Goal: Contribute content: Add original content to the website for others to see

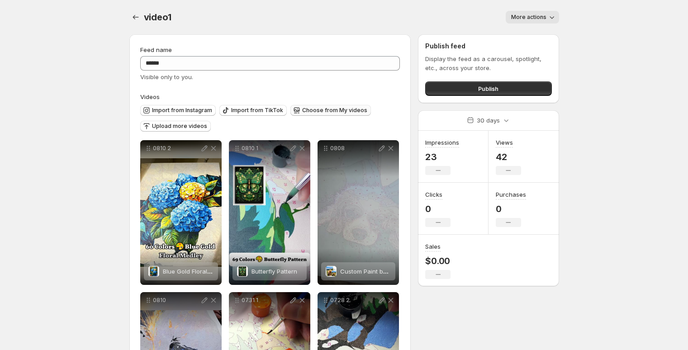
click at [314, 112] on span "Choose from My videos" at bounding box center [334, 110] width 65 height 7
click at [185, 134] on div "Import from Instagram Import from TikTok Choose from My videos Upload more vide…" at bounding box center [270, 118] width 260 height 35
click at [184, 131] on button "Upload more videos" at bounding box center [175, 126] width 71 height 11
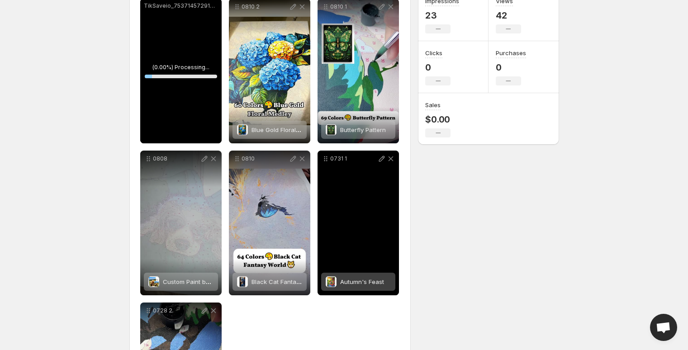
scroll to position [226, 0]
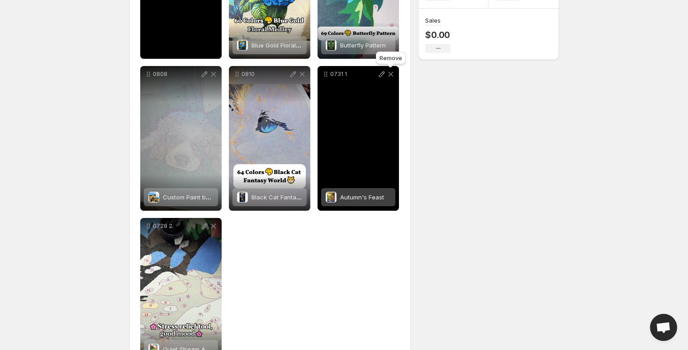
click at [390, 71] on icon at bounding box center [390, 74] width 9 height 9
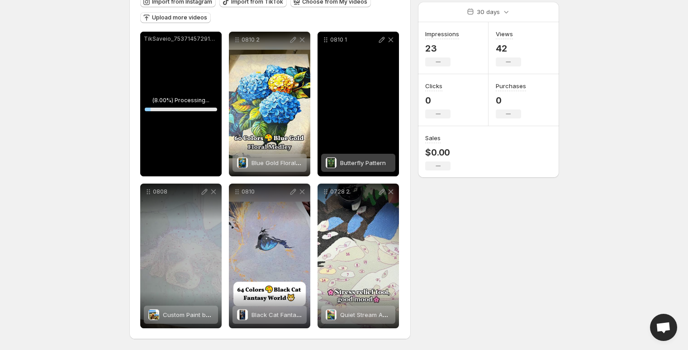
scroll to position [108, 0]
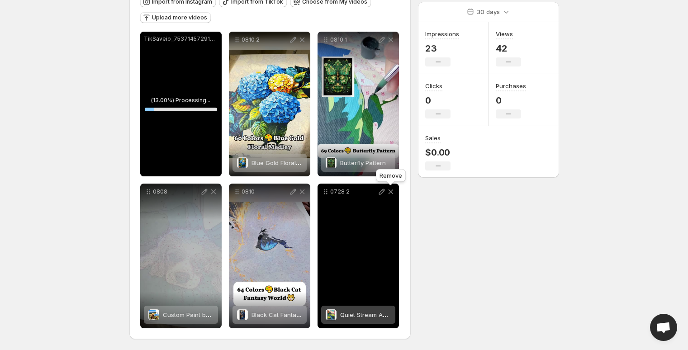
click at [392, 192] on icon at bounding box center [390, 191] width 9 height 9
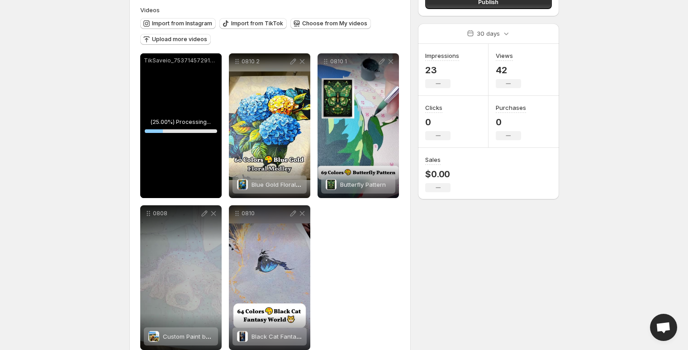
scroll to position [90, 0]
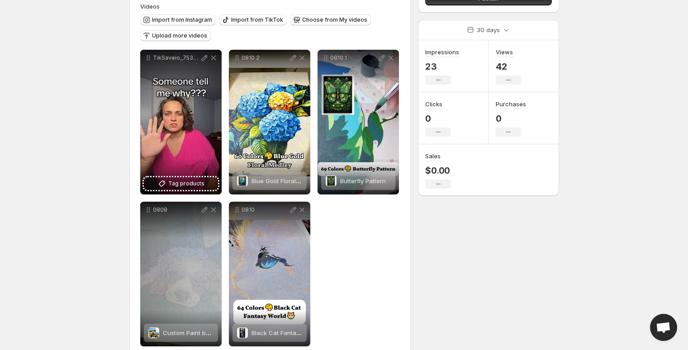
drag, startPoint x: 69, startPoint y: 150, endPoint x: 65, endPoint y: 153, distance: 5.4
click at [69, 150] on body "**********" at bounding box center [344, 85] width 688 height 350
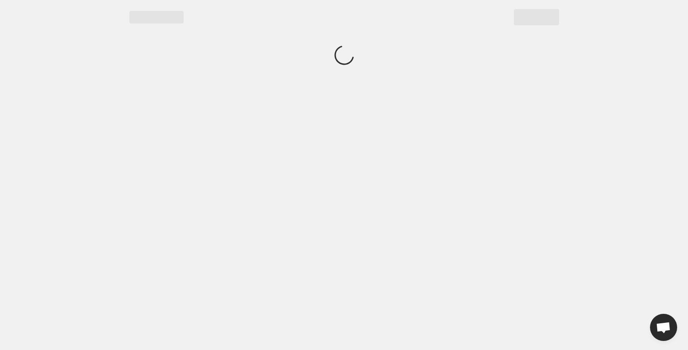
scroll to position [0, 0]
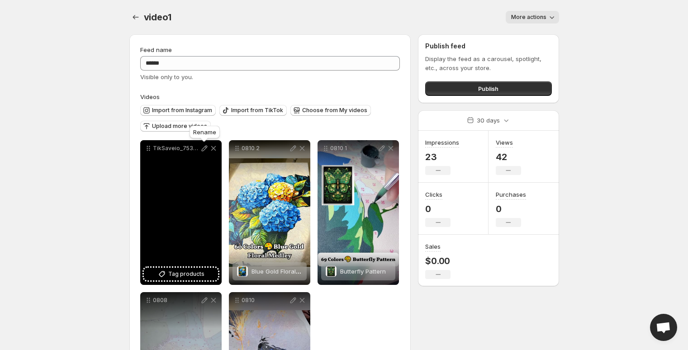
click at [205, 145] on icon at bounding box center [204, 148] width 9 height 9
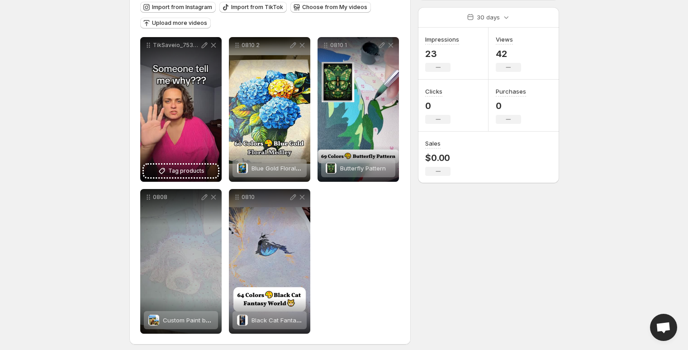
scroll to position [108, 0]
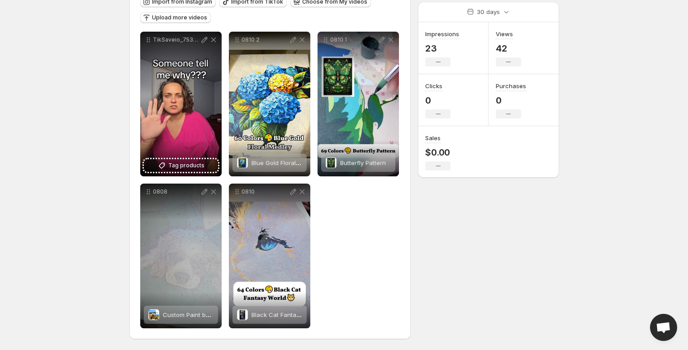
click at [400, 240] on div "**********" at bounding box center [270, 132] width 282 height 413
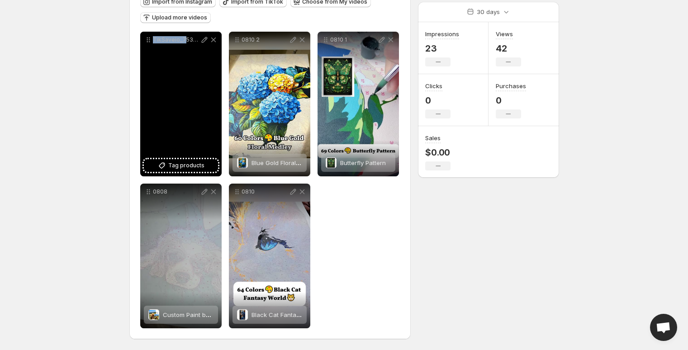
drag, startPoint x: 184, startPoint y: 108, endPoint x: 127, endPoint y: 37, distance: 90.7
click at [127, 37] on div "**********" at bounding box center [340, 134] width 437 height 431
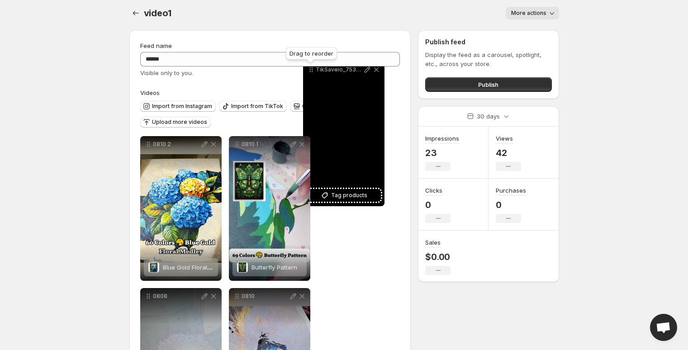
scroll to position [0, 0]
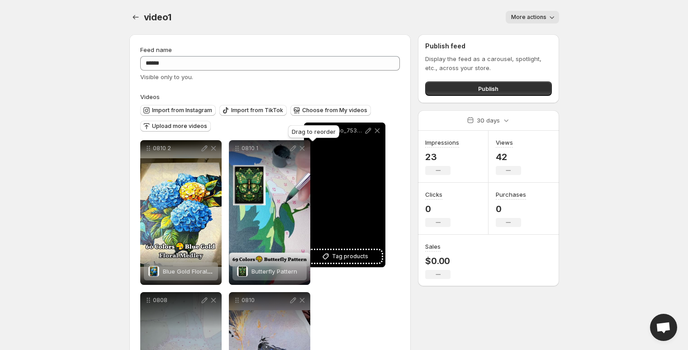
drag, startPoint x: 148, startPoint y: 42, endPoint x: 311, endPoint y: 133, distance: 187.2
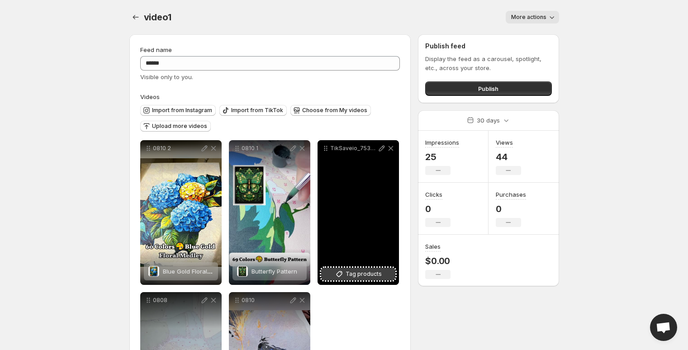
click at [339, 271] on icon at bounding box center [339, 273] width 9 height 9
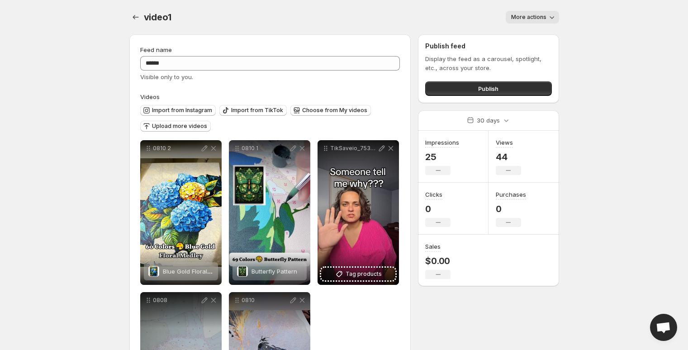
scroll to position [108, 0]
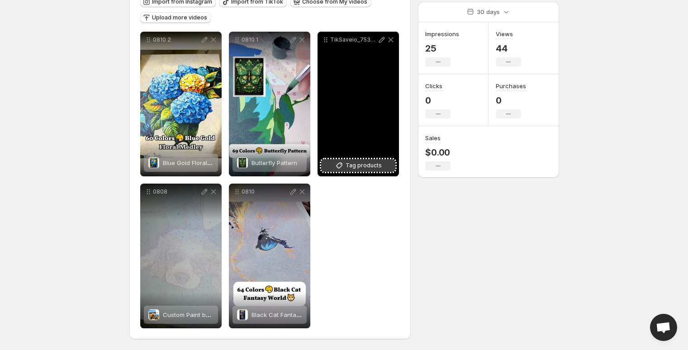
click at [369, 170] on button "Tag products" at bounding box center [358, 165] width 74 height 13
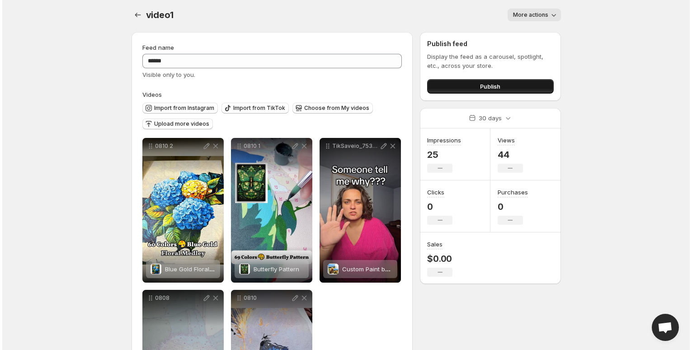
scroll to position [0, 0]
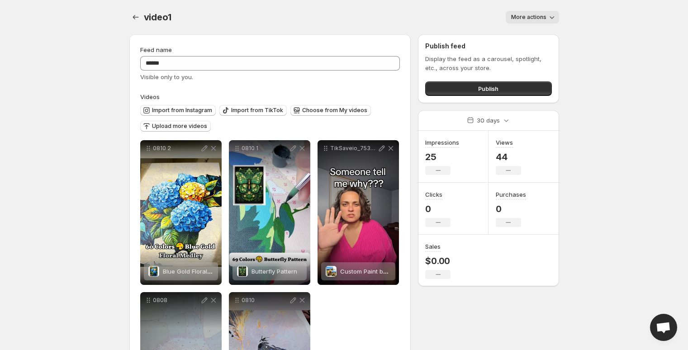
click at [127, 17] on div "**********" at bounding box center [343, 229] width 451 height 458
click at [138, 17] on icon "Settings" at bounding box center [135, 17] width 9 height 9
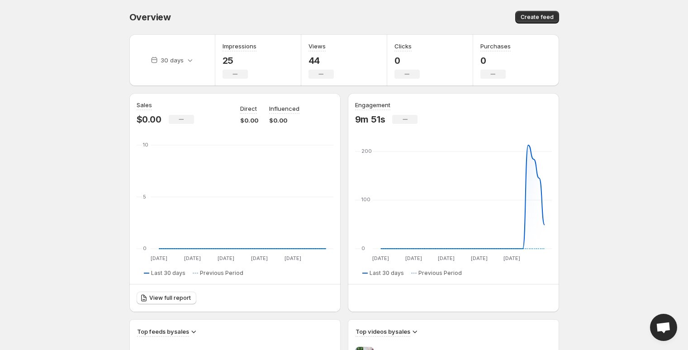
click at [90, 162] on body "Home Feeds Videos Subscription Settings Overview. This page is ready Overview C…" at bounding box center [344, 175] width 688 height 350
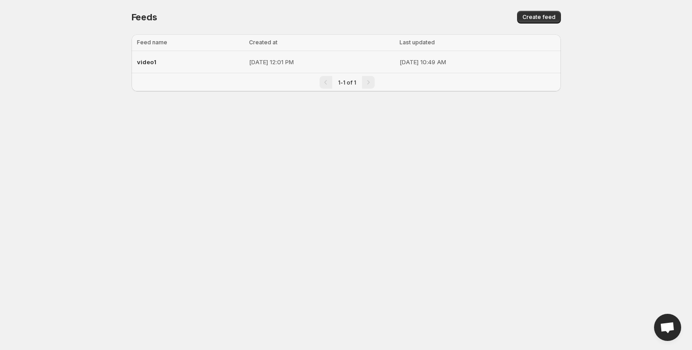
click at [351, 62] on p "[DATE] 12:01 PM" at bounding box center [321, 61] width 145 height 9
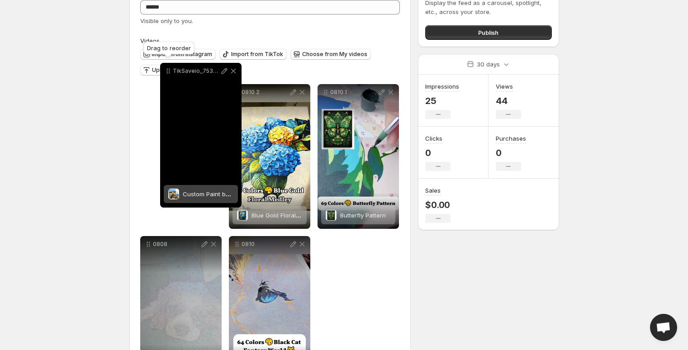
scroll to position [52, 0]
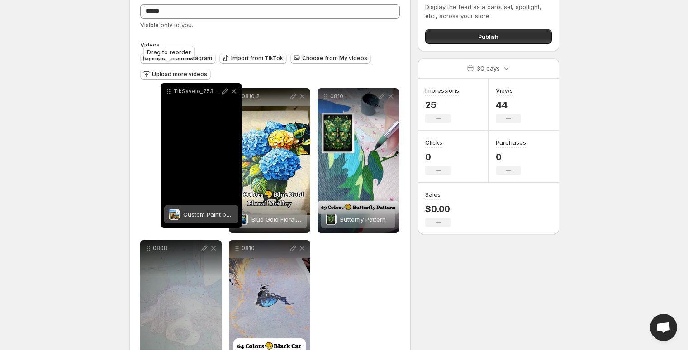
drag, startPoint x: 326, startPoint y: 58, endPoint x: 170, endPoint y: 92, distance: 160.5
click at [170, 91] on icon at bounding box center [169, 91] width 1 height 1
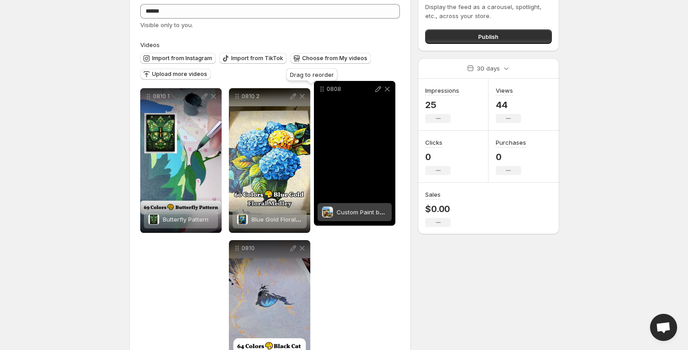
drag, startPoint x: 148, startPoint y: 248, endPoint x: 323, endPoint y: 89, distance: 236.8
click at [323, 89] on icon at bounding box center [321, 89] width 9 height 9
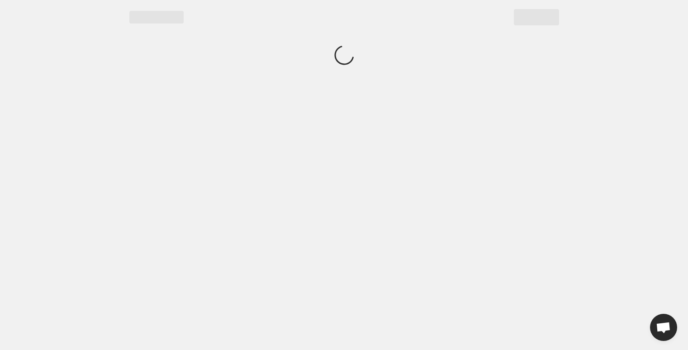
scroll to position [0, 0]
